Goal: Transaction & Acquisition: Purchase product/service

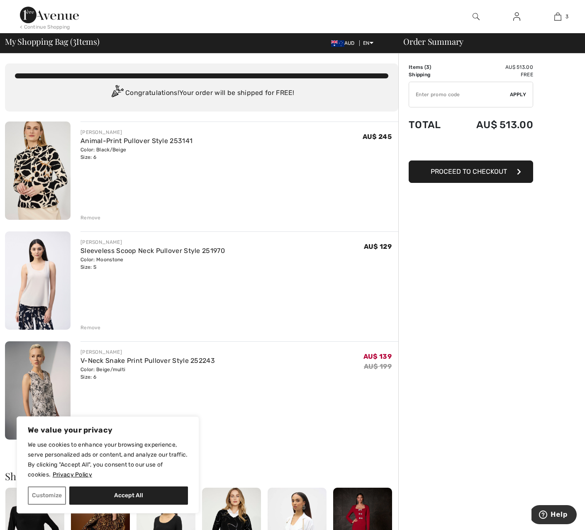
click at [92, 219] on div "Remove" at bounding box center [90, 217] width 20 height 7
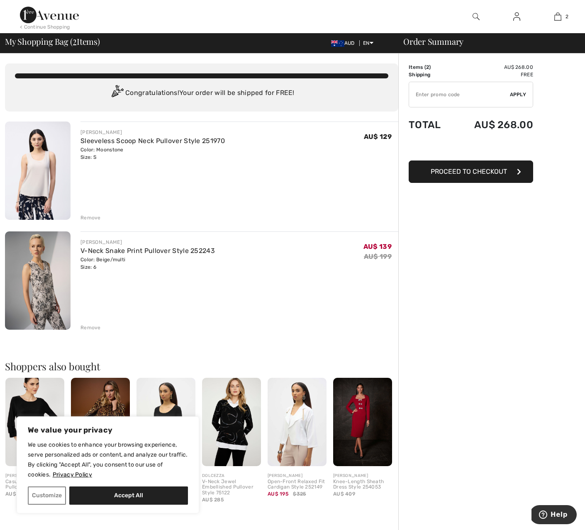
click at [34, 280] on img at bounding box center [38, 280] width 66 height 98
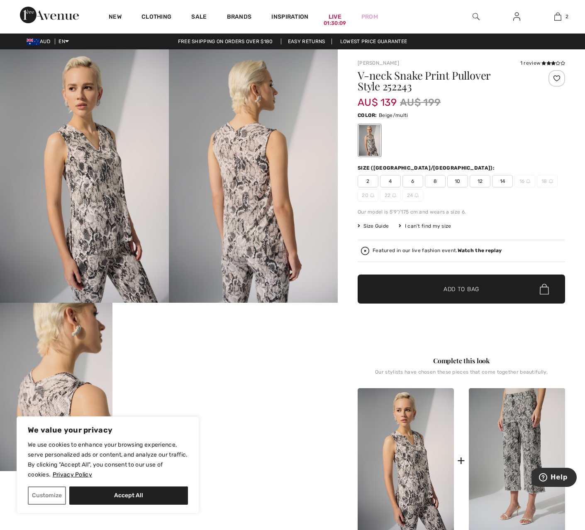
click at [365, 251] on img at bounding box center [365, 251] width 8 height 8
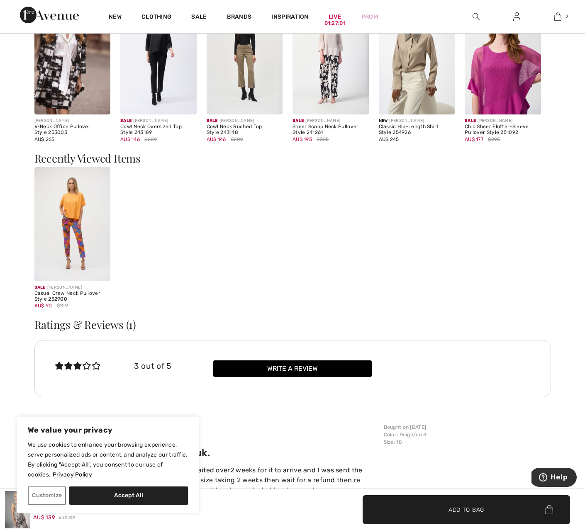
scroll to position [981, 0]
